Goal: Transaction & Acquisition: Subscribe to service/newsletter

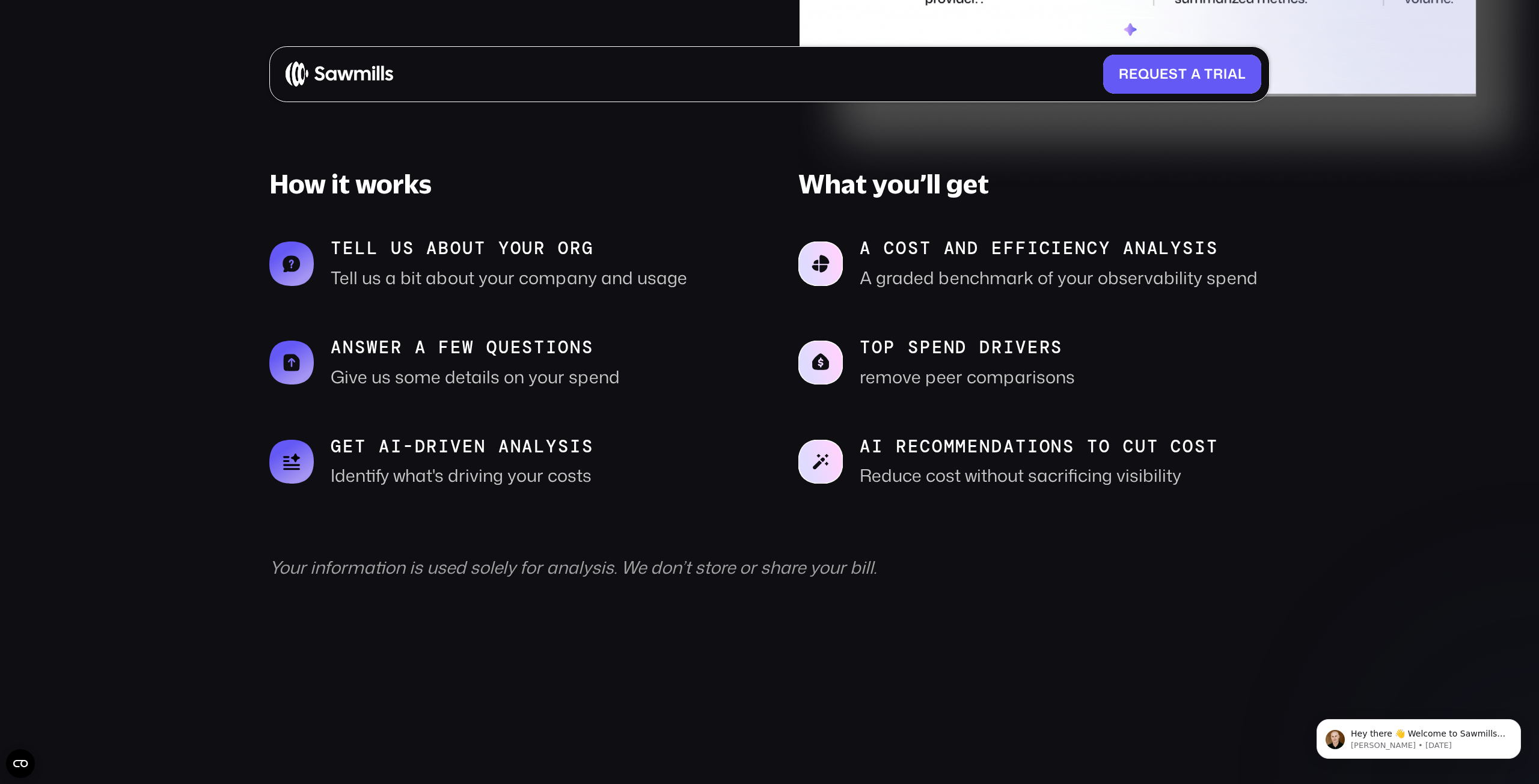
scroll to position [693, 0]
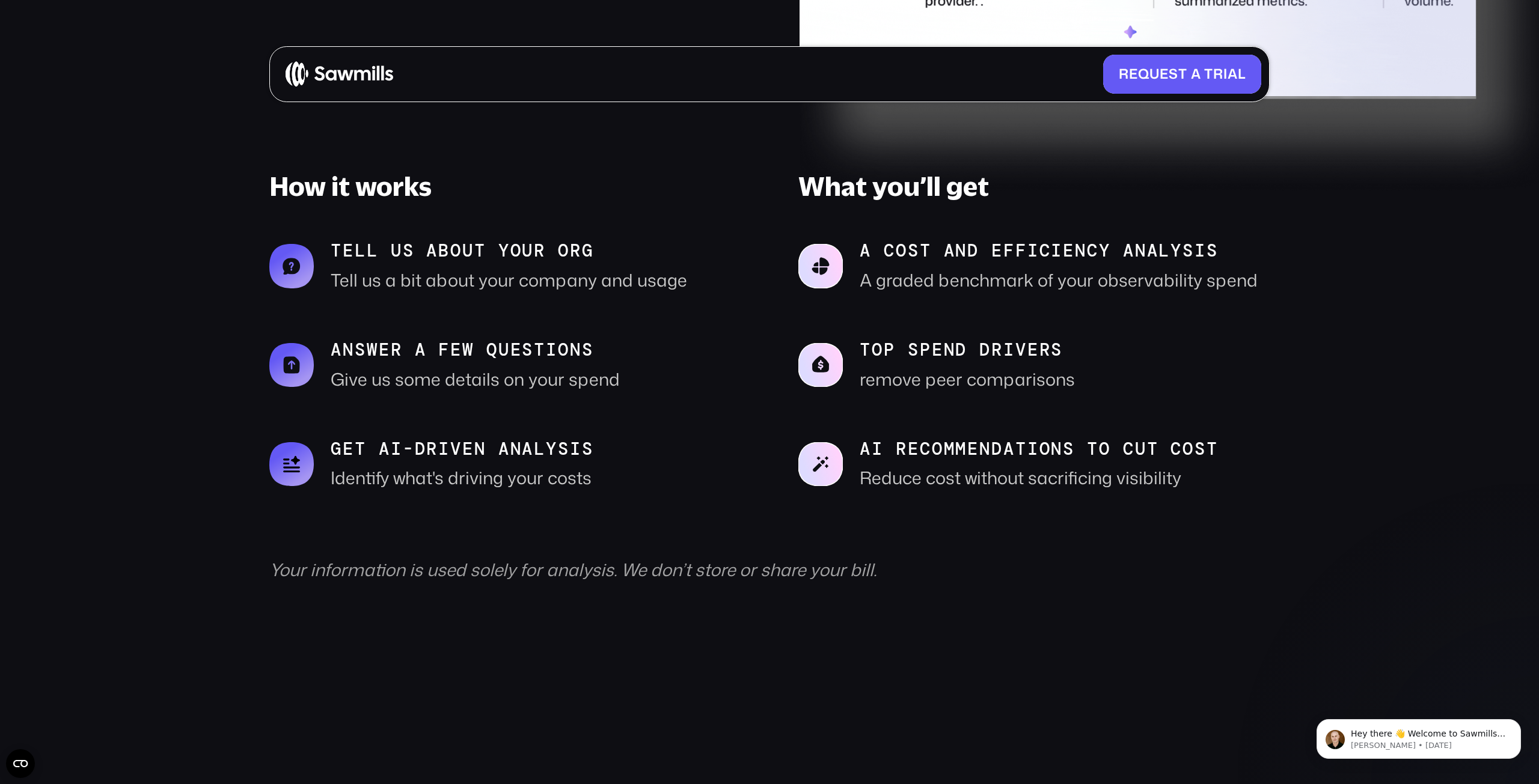
click at [1124, 81] on span "R" at bounding box center [1123, 74] width 10 height 16
